Goal: Task Accomplishment & Management: Manage account settings

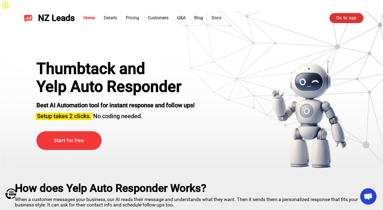
click at [341, 17] on link "Go to app" at bounding box center [346, 18] width 34 height 10
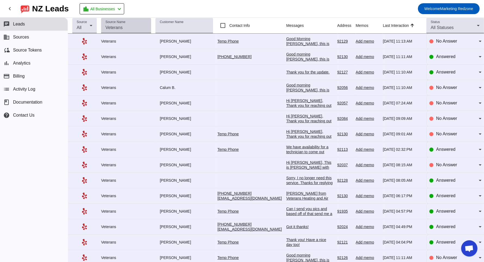
click at [122, 23] on mat-label "Source Name" at bounding box center [115, 22] width 20 height 4
click at [122, 24] on input "Source Name" at bounding box center [125, 27] width 41 height 7
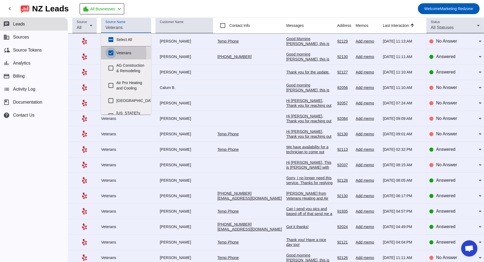
drag, startPoint x: 109, startPoint y: 53, endPoint x: 114, endPoint y: 52, distance: 5.0
click at [110, 53] on input "Veterans" at bounding box center [110, 53] width 11 height 11
checkbox input "false"
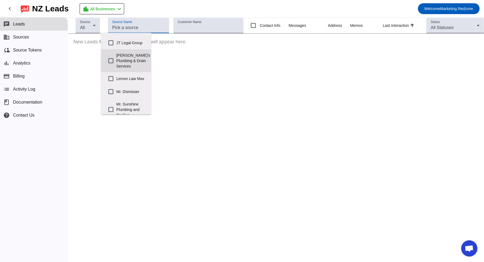
scroll to position [206, 0]
click at [121, 72] on label "[PERSON_NAME]'s Plumbing & Drain Services" at bounding box center [133, 60] width 34 height 23
click at [116, 66] on input "[PERSON_NAME]'s Plumbing & Drain Services" at bounding box center [110, 60] width 11 height 11
checkbox input "true"
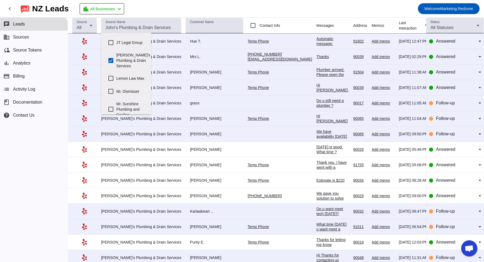
click at [242, 6] on mat-toolbar-row "chevron_left [GEOGRAPHIC_DATA] Leads location_city All Businesses chevron_left …" at bounding box center [242, 8] width 484 height 17
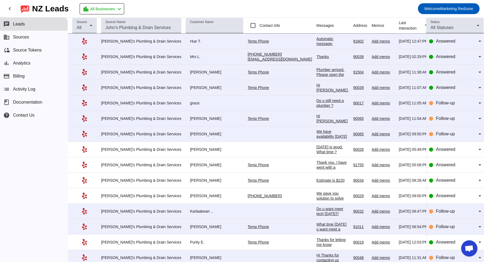
click at [243, 7] on mat-toolbar-row "chevron_left [GEOGRAPHIC_DATA] Leads location_city All Businesses chevron_left …" at bounding box center [242, 8] width 484 height 17
click at [316, 45] on div "Automatic message: [PERSON_NAME] is no longer pursuing this job." at bounding box center [332, 48] width 32 height 24
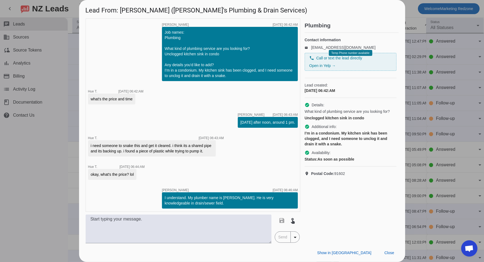
scroll to position [355, 0]
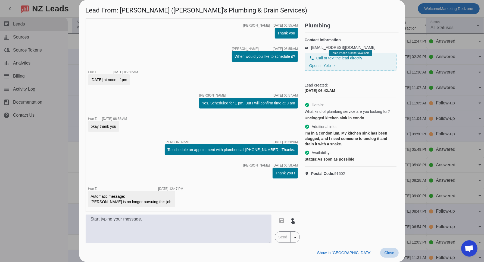
click at [393, 252] on span "Close" at bounding box center [389, 253] width 10 height 4
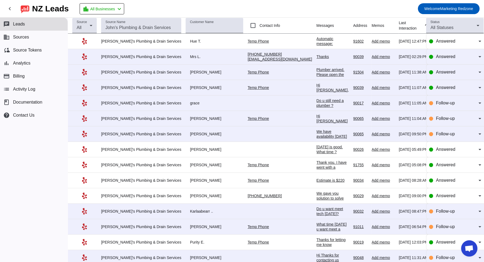
click at [316, 56] on div "Thanks" at bounding box center [332, 56] width 32 height 5
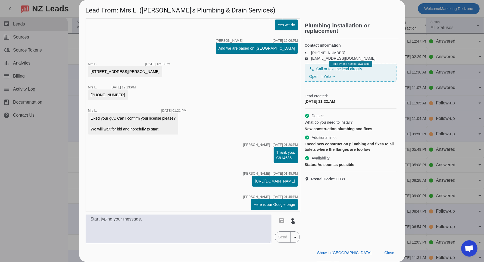
scroll to position [255, 0]
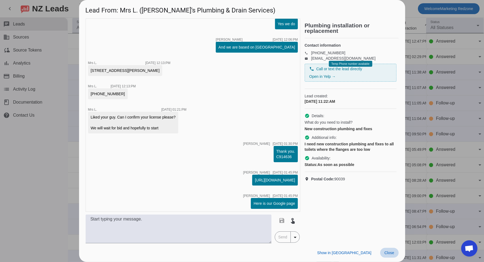
click at [392, 254] on span "Close" at bounding box center [389, 253] width 10 height 4
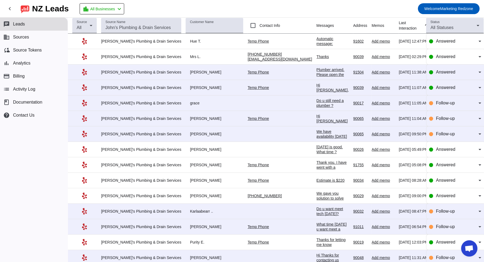
click at [316, 71] on div "Plumber arrived. Please open the door" at bounding box center [332, 74] width 32 height 15
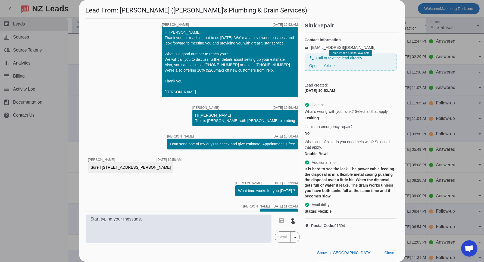
scroll to position [157, 0]
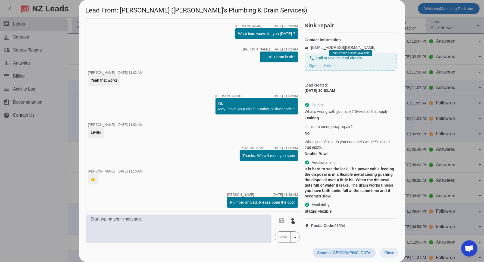
click at [391, 253] on span "Close" at bounding box center [389, 253] width 10 height 4
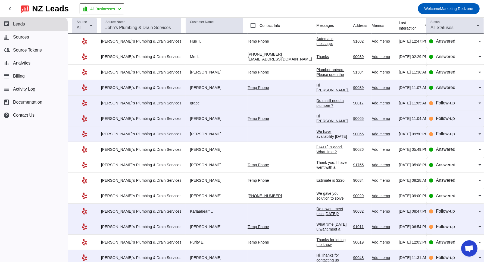
click at [316, 86] on div "Hi [PERSON_NAME], Have you decide about a project ?" at bounding box center [332, 93] width 32 height 20
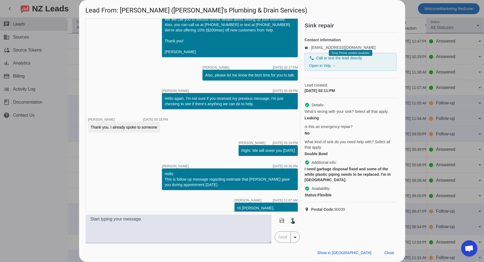
scroll to position [15, 0]
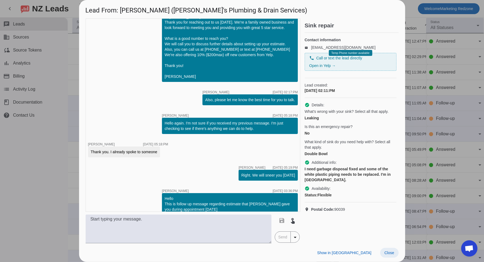
click at [388, 251] on span "Close" at bounding box center [389, 253] width 10 height 4
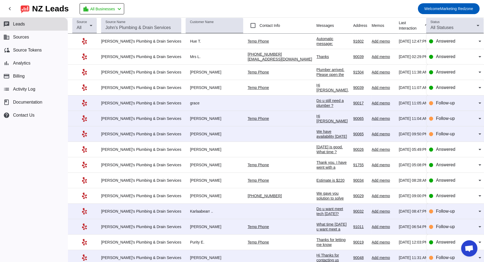
click at [316, 147] on div "[DATE] is good. What time ?" at bounding box center [332, 150] width 32 height 10
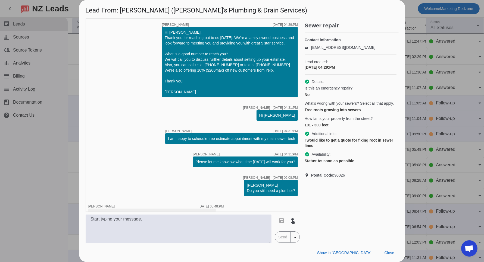
scroll to position [64, 0]
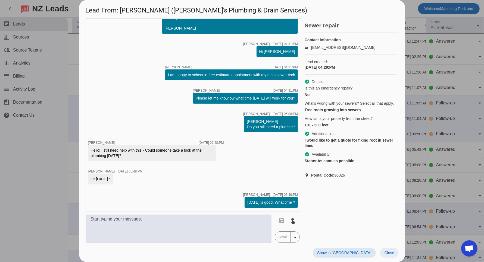
click at [389, 250] on span at bounding box center [389, 253] width 18 height 10
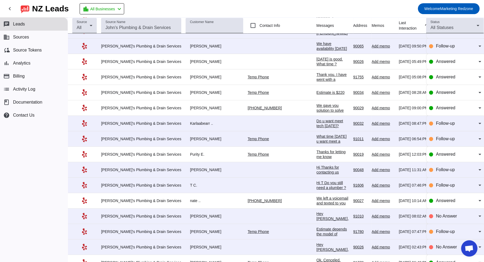
scroll to position [155, 0]
